Goal: Information Seeking & Learning: Learn about a topic

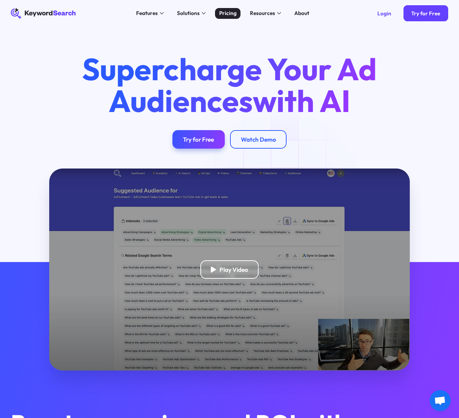
click at [231, 14] on div "Pricing" at bounding box center [227, 13] width 17 height 8
